Goal: Transaction & Acquisition: Purchase product/service

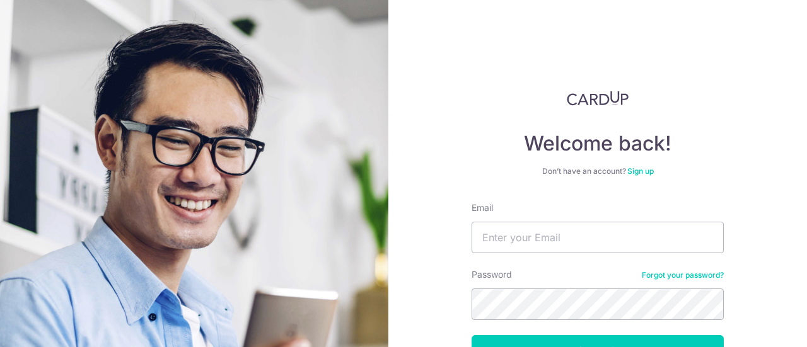
type input "[EMAIL_ADDRESS][DOMAIN_NAME]"
click at [472, 335] on button "Log in" at bounding box center [598, 351] width 252 height 32
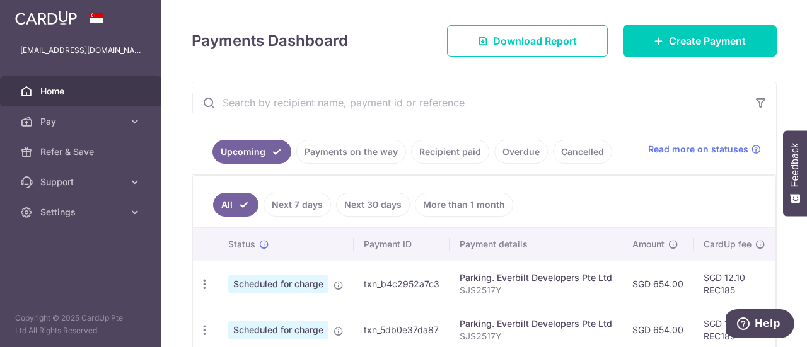
scroll to position [107, 0]
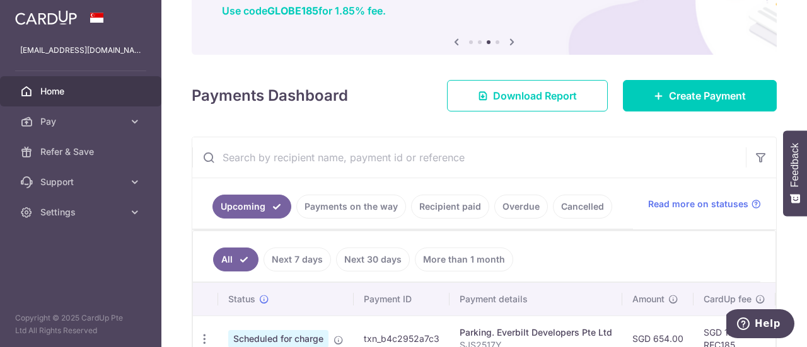
click at [682, 117] on div "× Pause Schedule Pause all future payments in this series Pause just this one p…" at bounding box center [484, 173] width 646 height 347
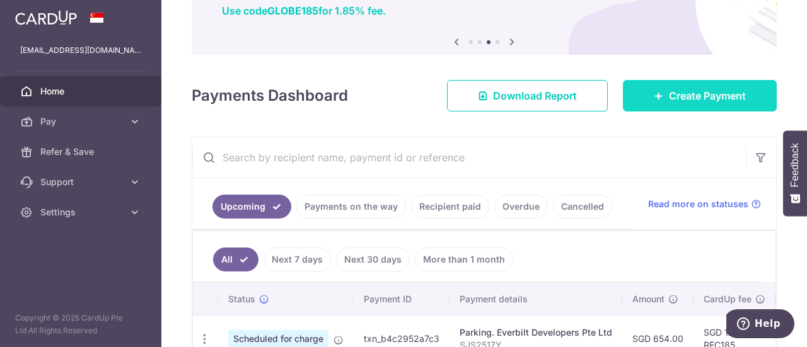
click at [686, 90] on span "Create Payment" at bounding box center [707, 95] width 77 height 15
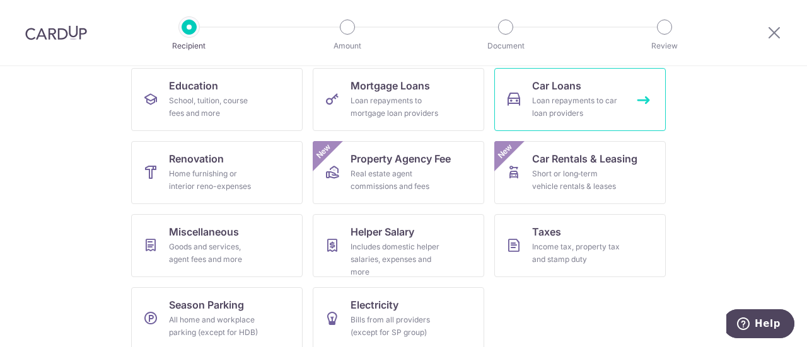
scroll to position [216, 0]
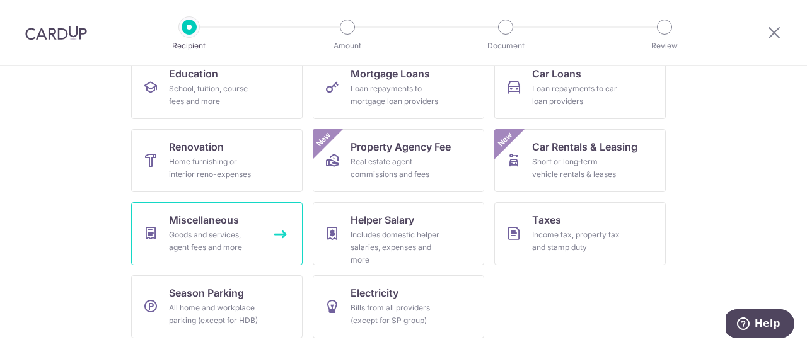
click at [227, 216] on span "Miscellaneous" at bounding box center [204, 219] width 70 height 15
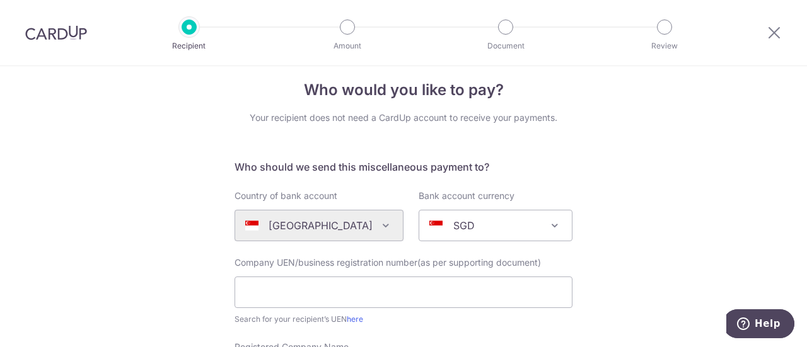
scroll to position [50, 0]
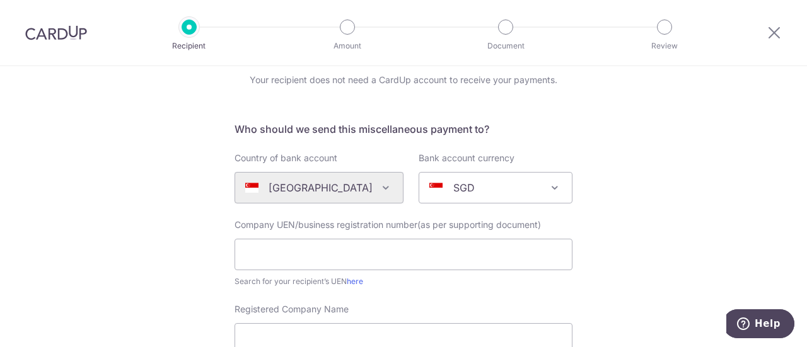
click at [370, 187] on div "Algeria Andorra Angola Anguilla Argentina Armenia Aruba Australia Austria Azerb…" at bounding box center [319, 188] width 169 height 32
click at [377, 188] on div "Algeria Andorra Angola Anguilla Argentina Armenia Aruba Australia Austria Azerb…" at bounding box center [319, 188] width 169 height 32
click at [473, 191] on div "SGD" at bounding box center [485, 187] width 112 height 15
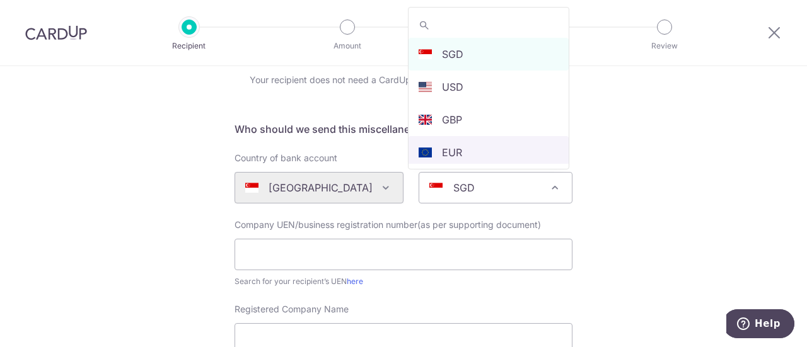
type input "r"
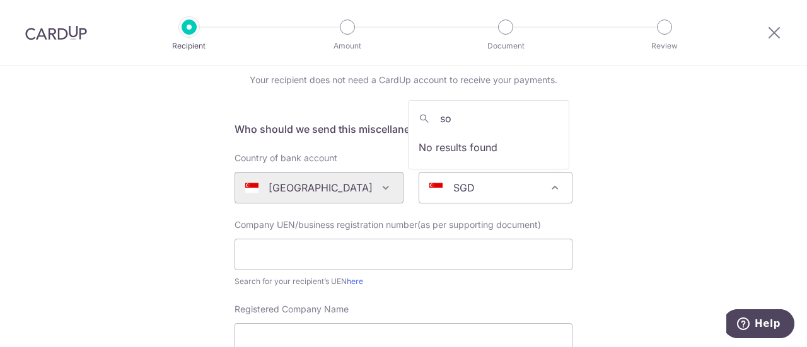
type input "s"
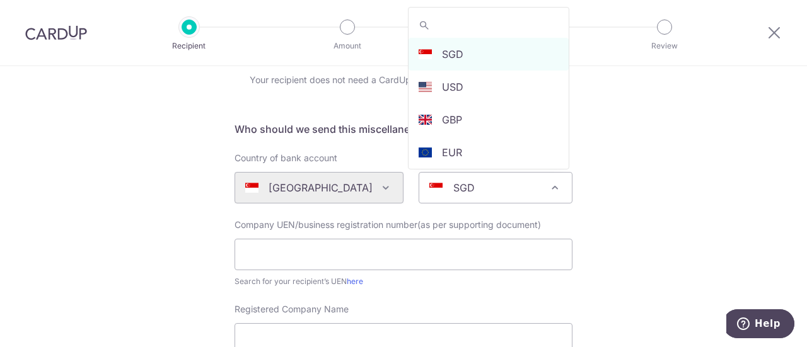
scroll to position [235, 0]
